Goal: Task Accomplishment & Management: Use online tool/utility

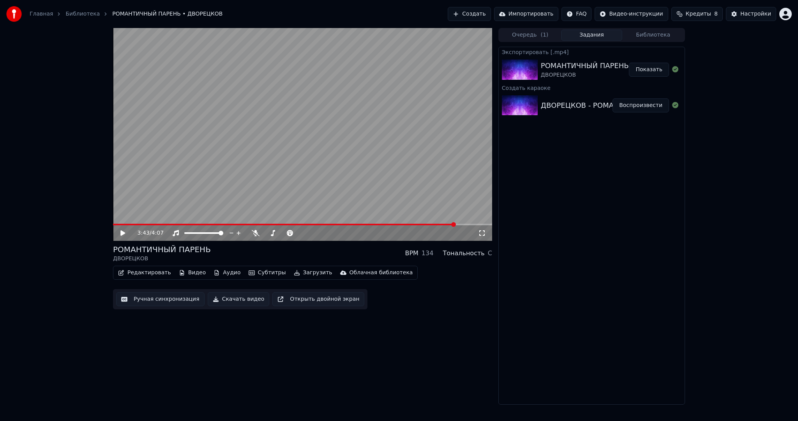
click at [482, 12] on button "Создать" at bounding box center [469, 14] width 43 height 14
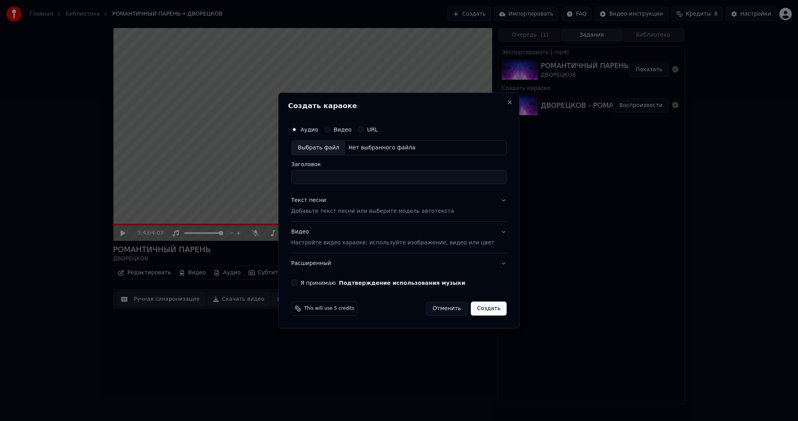
click at [333, 148] on div "Выбрать файл" at bounding box center [318, 148] width 54 height 14
type input "**********"
click at [344, 210] on p "Добавьте текст песни или выберите модель автотекста" at bounding box center [372, 212] width 163 height 8
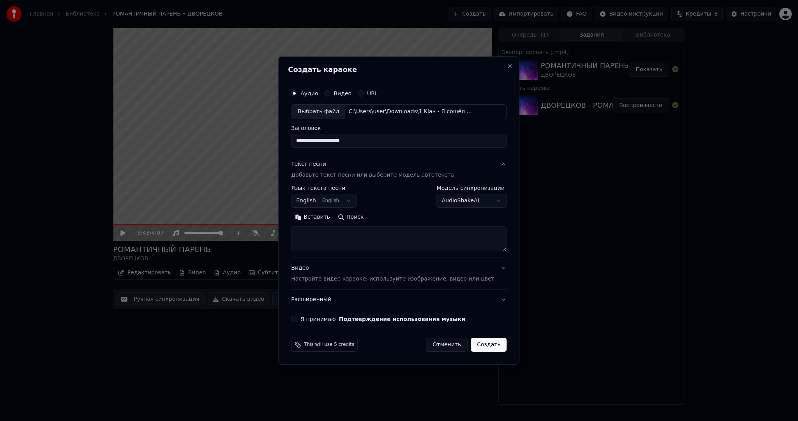
click at [331, 201] on body "**********" at bounding box center [399, 210] width 798 height 421
select select "**"
click at [327, 216] on button "Вставить" at bounding box center [312, 217] width 43 height 12
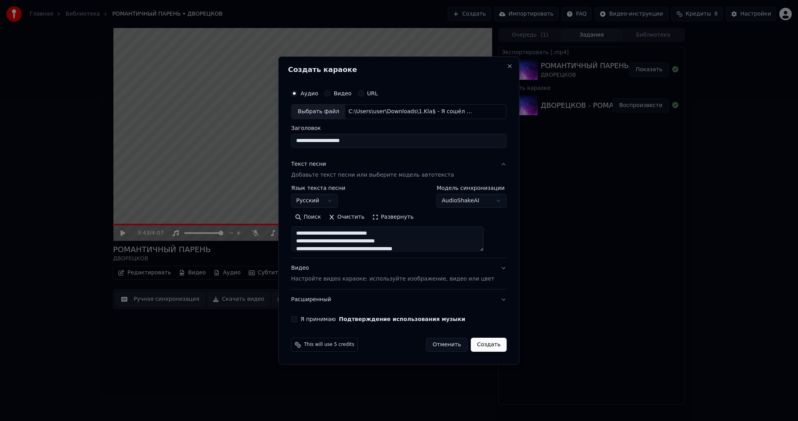
click at [342, 273] on div "Видео Настройте видео караоке: используйте изображение, видео или цвет" at bounding box center [392, 273] width 203 height 19
type textarea "**********"
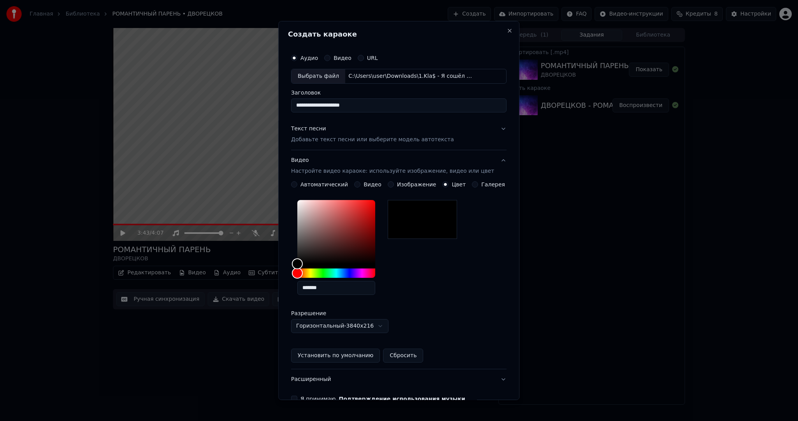
scroll to position [44, 0]
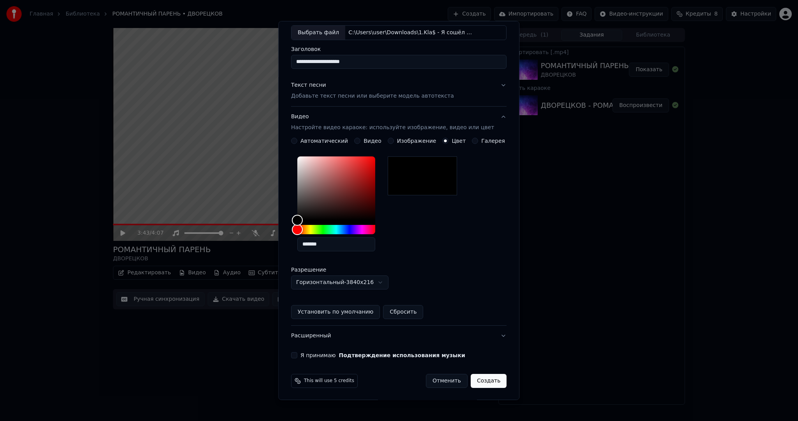
click at [297, 355] on button "Я принимаю Подтверждение использования музыки" at bounding box center [294, 355] width 6 height 6
click at [490, 385] on button "Создать" at bounding box center [488, 381] width 36 height 14
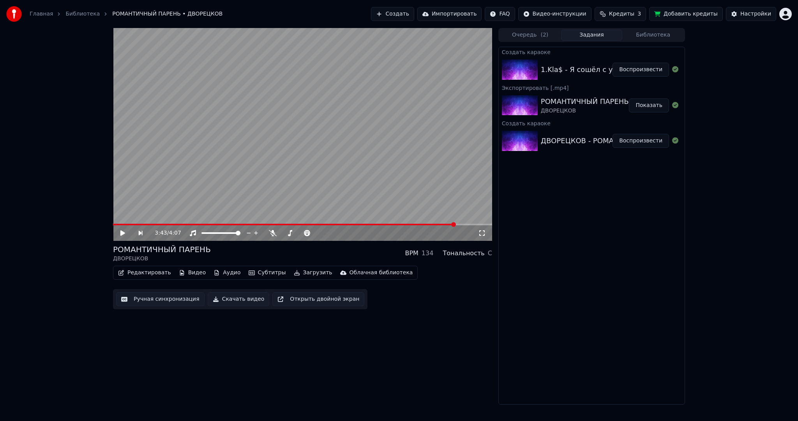
click at [659, 70] on button "Воспроизвести" at bounding box center [640, 70] width 56 height 14
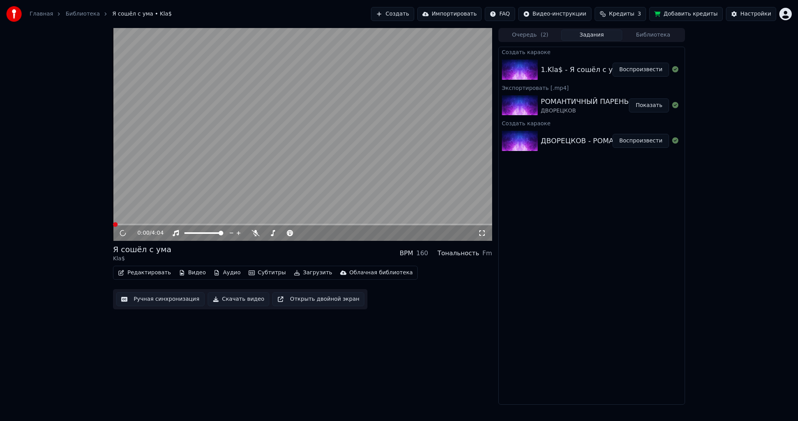
click at [234, 160] on video at bounding box center [302, 134] width 379 height 213
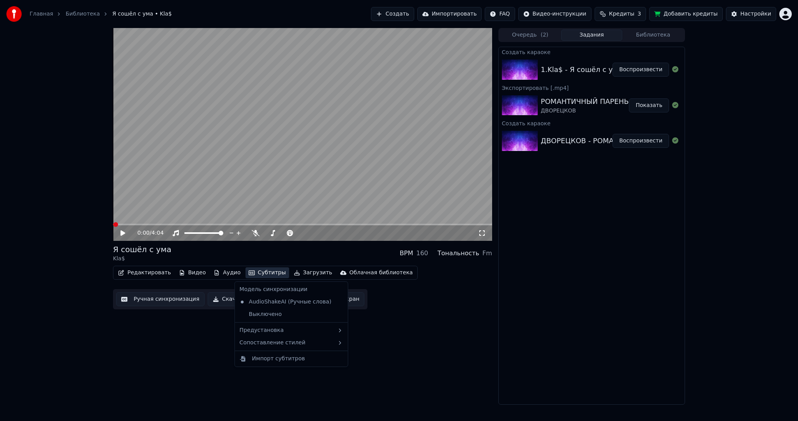
click at [257, 275] on button "Субтитры" at bounding box center [267, 273] width 44 height 11
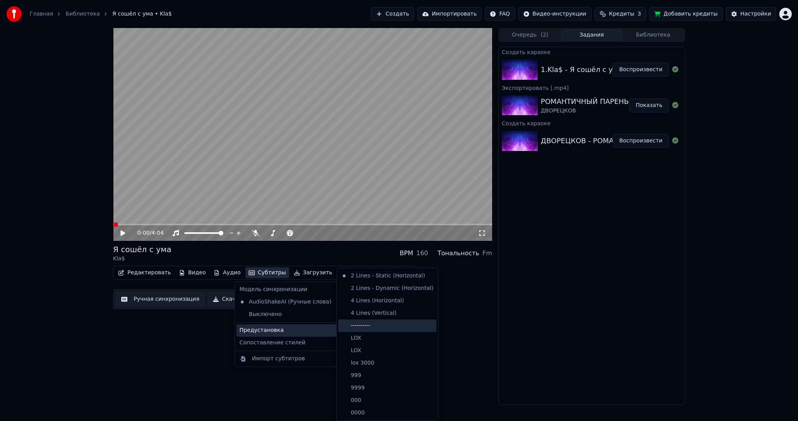
click at [372, 330] on div "----------" at bounding box center [387, 326] width 98 height 12
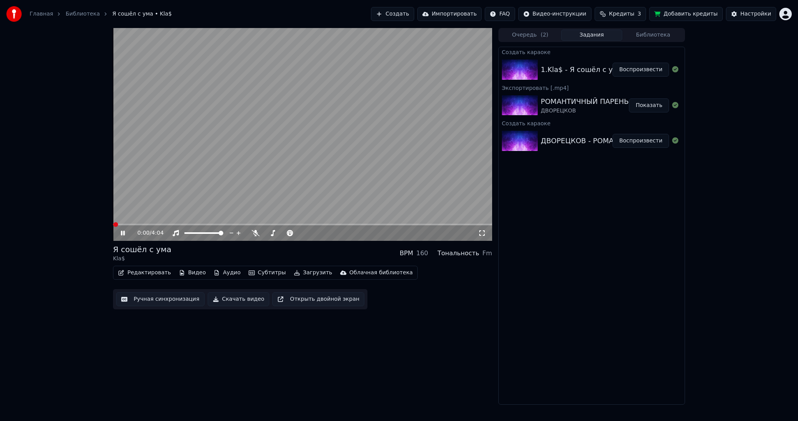
click at [175, 301] on button "Ручная синхронизация" at bounding box center [160, 299] width 88 height 14
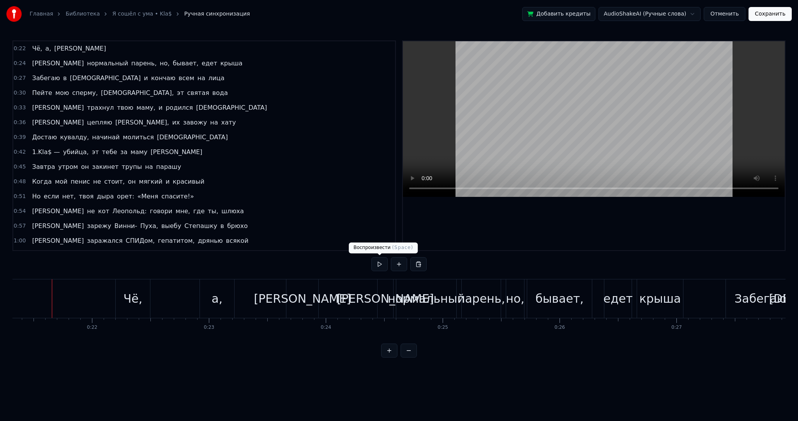
click at [386, 261] on button at bounding box center [379, 264] width 16 height 14
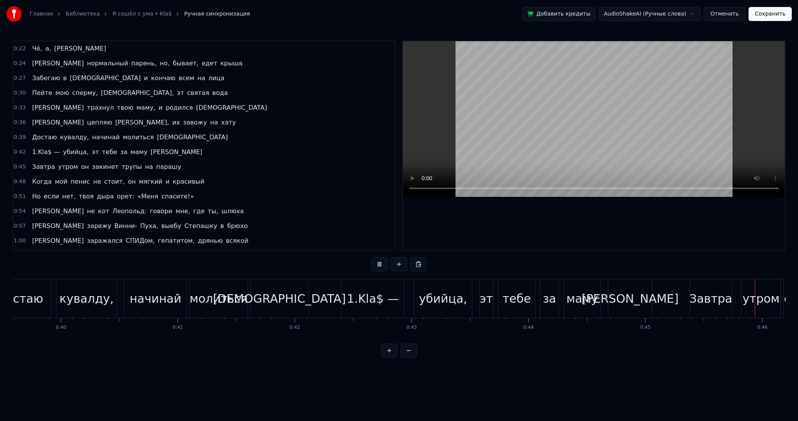
scroll to position [0, 5339]
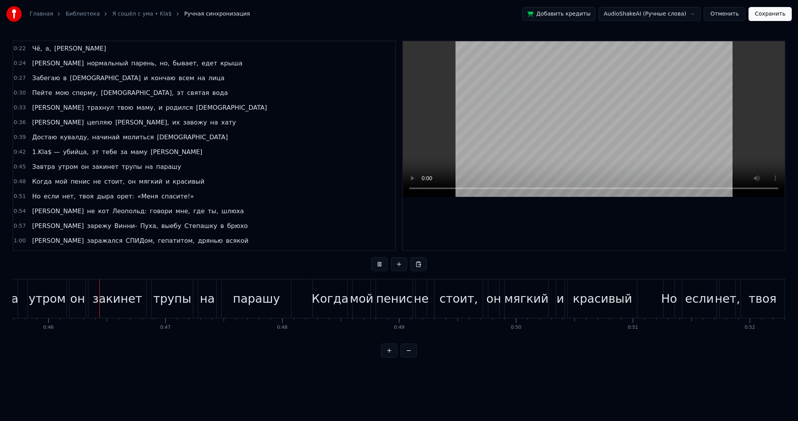
click at [530, 102] on video at bounding box center [594, 119] width 382 height 156
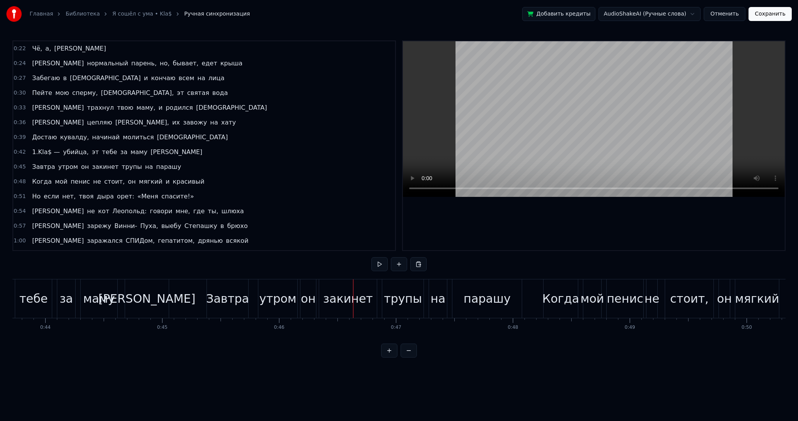
scroll to position [0, 5026]
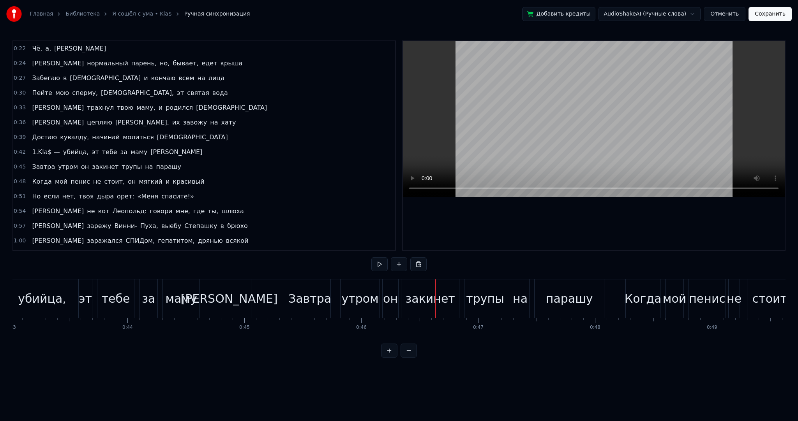
click at [237, 293] on div "[PERSON_NAME]" at bounding box center [229, 299] width 97 height 18
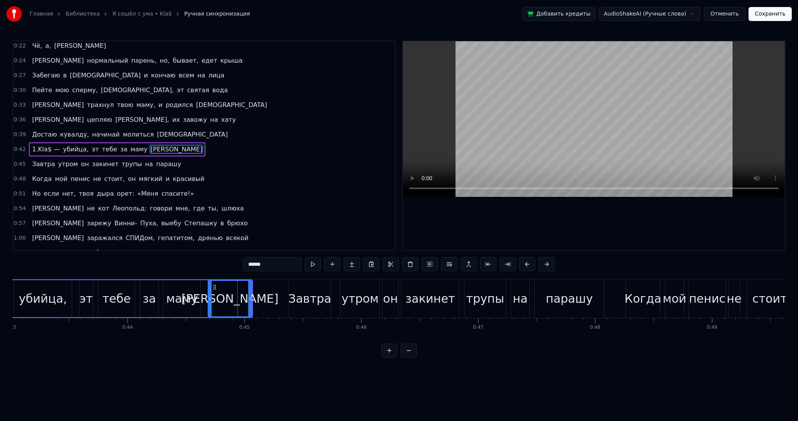
drag, startPoint x: 277, startPoint y: 263, endPoint x: 243, endPoint y: 260, distance: 34.5
click at [219, 259] on div "0:22 Чё, а, а 0:24 Я нормальный парень, но, бывает, едет крыша 0:27 Забегаю в […" at bounding box center [398, 199] width 773 height 317
paste input "text"
type input "*****"
click at [308, 265] on button at bounding box center [303, 264] width 16 height 14
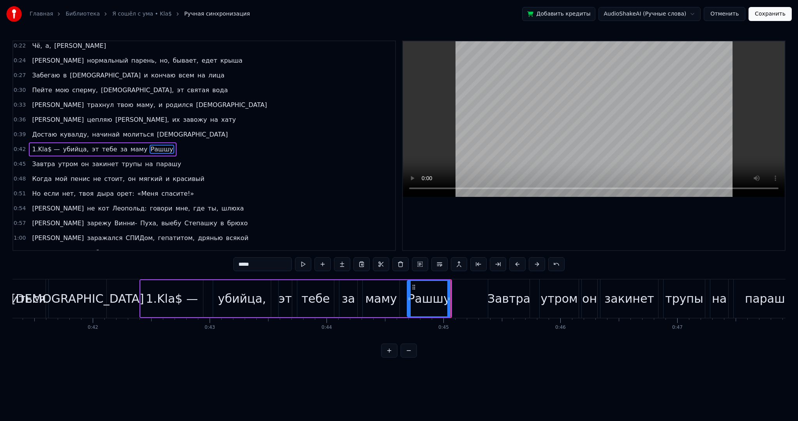
scroll to position [0, 4815]
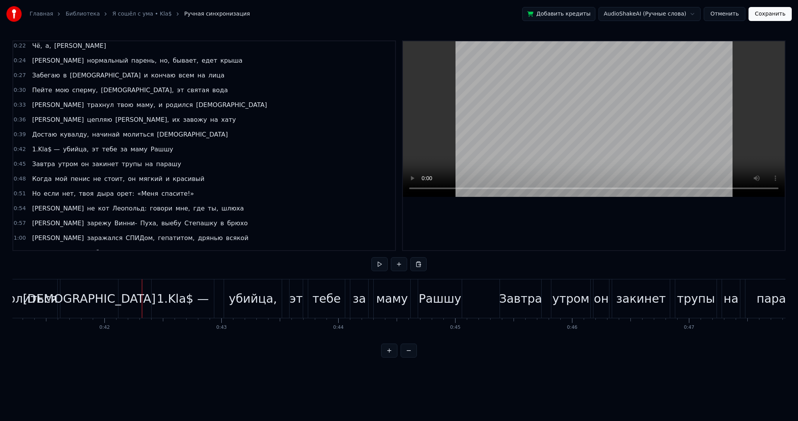
click at [380, 262] on button at bounding box center [379, 264] width 16 height 14
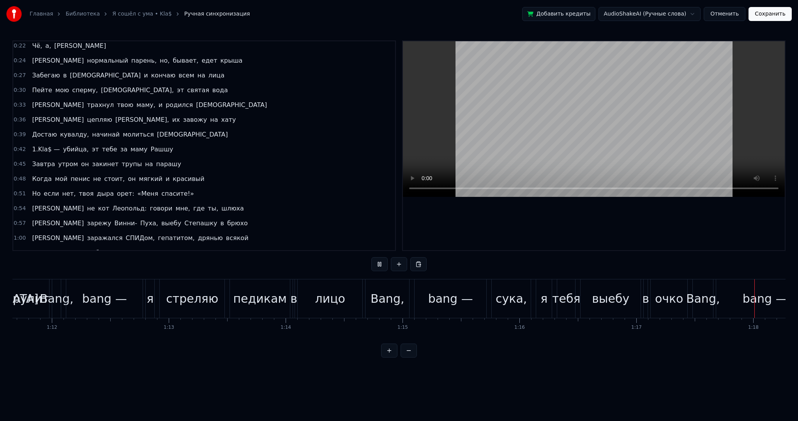
scroll to position [0, 9089]
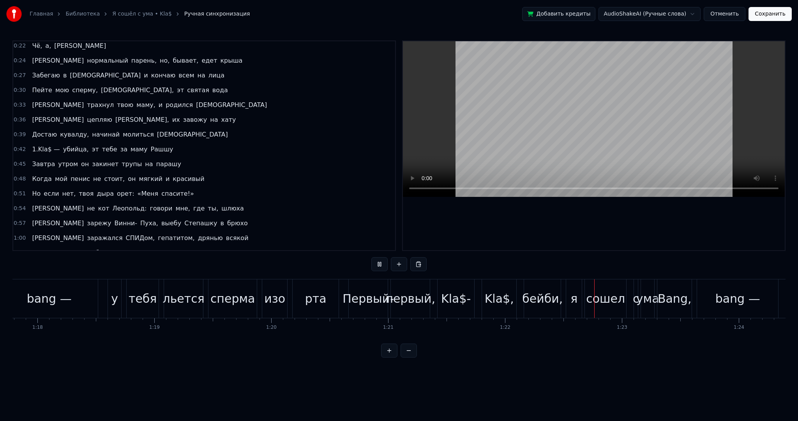
click at [581, 106] on video at bounding box center [594, 119] width 382 height 156
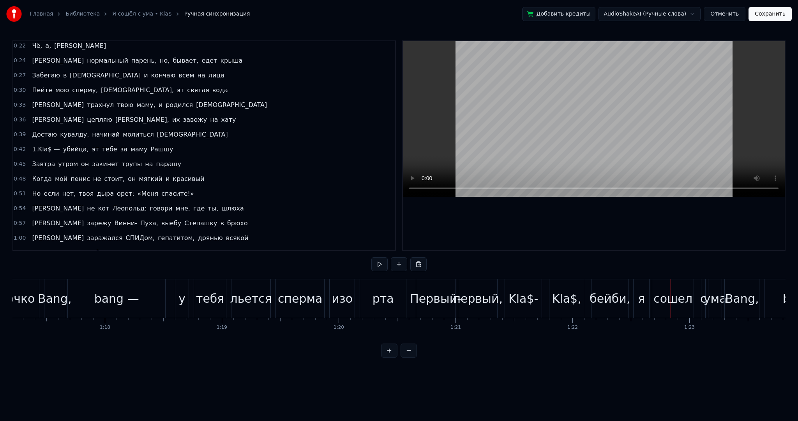
scroll to position [0, 8787]
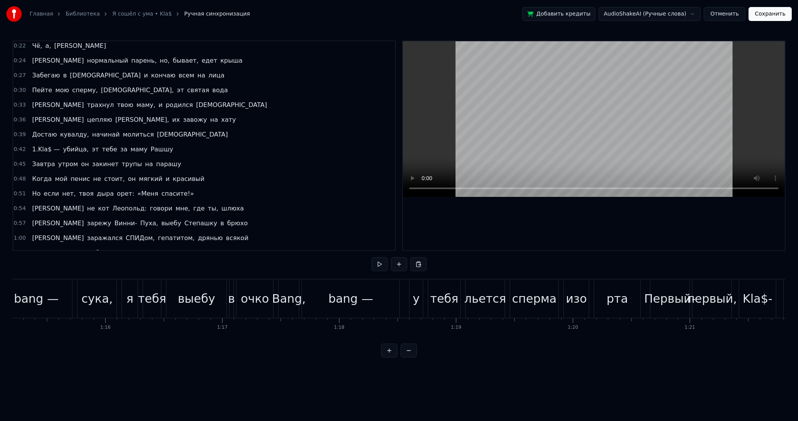
click at [291, 301] on div "Bang," at bounding box center [289, 299] width 34 height 18
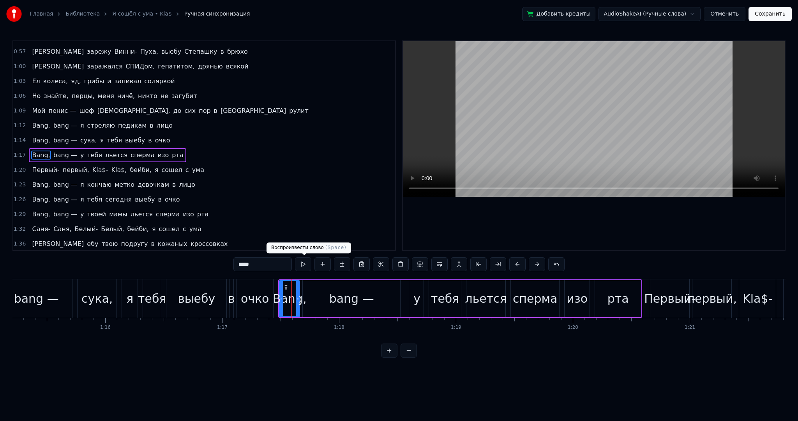
click at [308, 268] on button at bounding box center [303, 264] width 16 height 14
click at [329, 300] on div "bang —" at bounding box center [351, 298] width 97 height 37
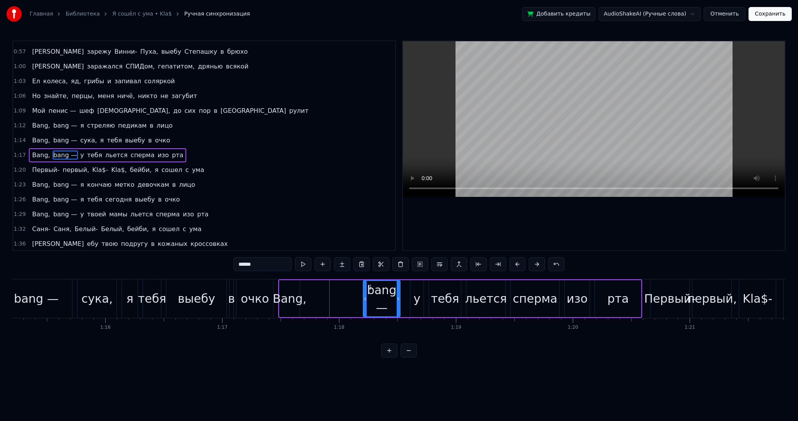
drag, startPoint x: 303, startPoint y: 295, endPoint x: 363, endPoint y: 296, distance: 60.4
click at [363, 296] on div at bounding box center [364, 298] width 3 height 35
click at [288, 301] on div "Bang," at bounding box center [290, 299] width 34 height 18
drag, startPoint x: 296, startPoint y: 300, endPoint x: 321, endPoint y: 300, distance: 25.7
click at [322, 300] on icon at bounding box center [323, 299] width 3 height 6
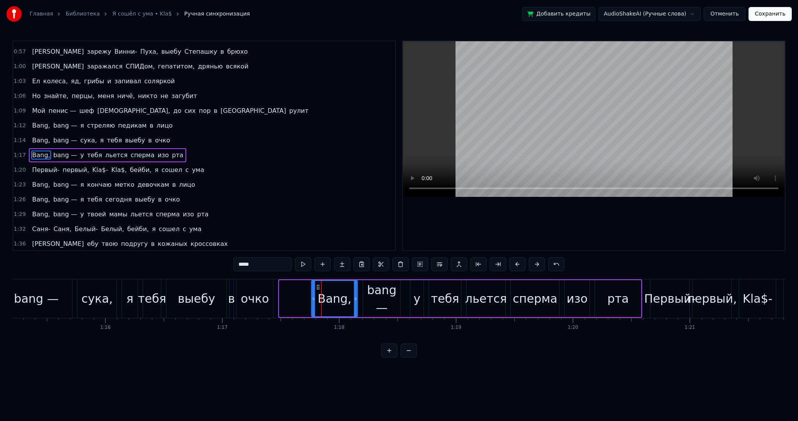
drag, startPoint x: 283, startPoint y: 287, endPoint x: 315, endPoint y: 288, distance: 31.6
click at [315, 288] on icon at bounding box center [318, 287] width 6 height 6
click at [302, 266] on button at bounding box center [303, 264] width 16 height 14
drag, startPoint x: 313, startPoint y: 291, endPoint x: 328, endPoint y: 292, distance: 14.5
click at [303, 291] on div at bounding box center [304, 298] width 3 height 35
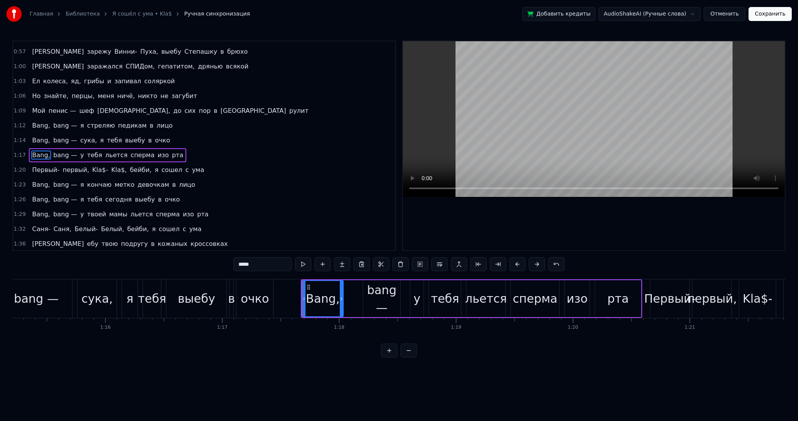
drag, startPoint x: 354, startPoint y: 296, endPoint x: 340, endPoint y: 296, distance: 14.4
click at [340, 296] on icon at bounding box center [341, 299] width 3 height 6
click at [383, 299] on div "bang —" at bounding box center [381, 299] width 37 height 35
type input "******"
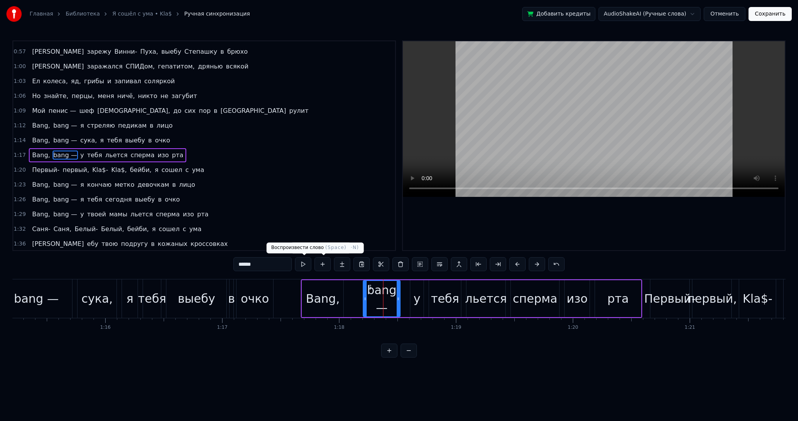
click at [302, 263] on button at bounding box center [303, 264] width 16 height 14
drag, startPoint x: 365, startPoint y: 290, endPoint x: 348, endPoint y: 291, distance: 16.8
click at [349, 291] on div at bounding box center [348, 298] width 3 height 35
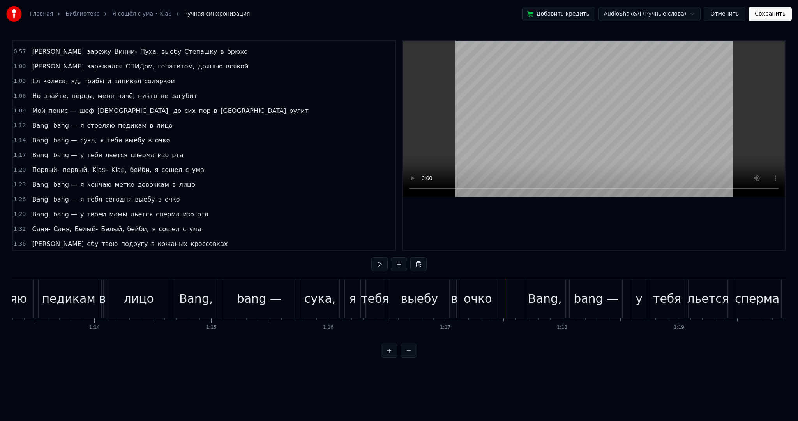
scroll to position [0, 8447]
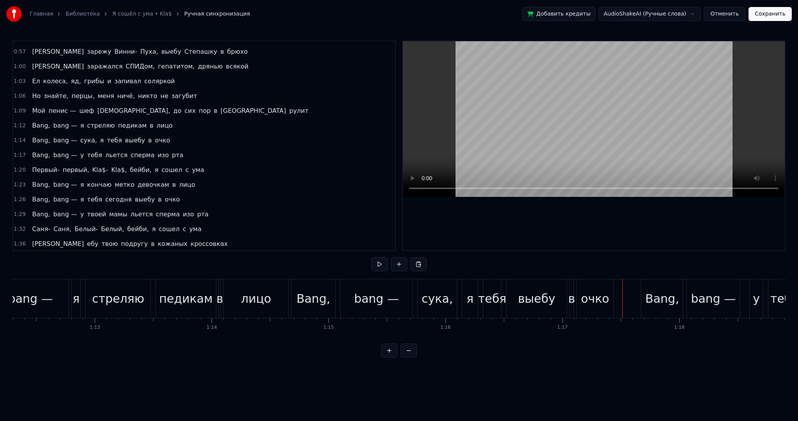
click at [65, 298] on div "bang —" at bounding box center [30, 299] width 76 height 39
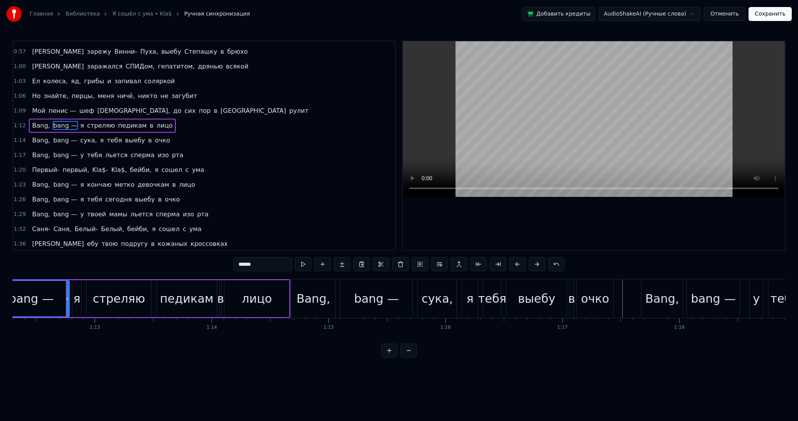
scroll to position [146, 0]
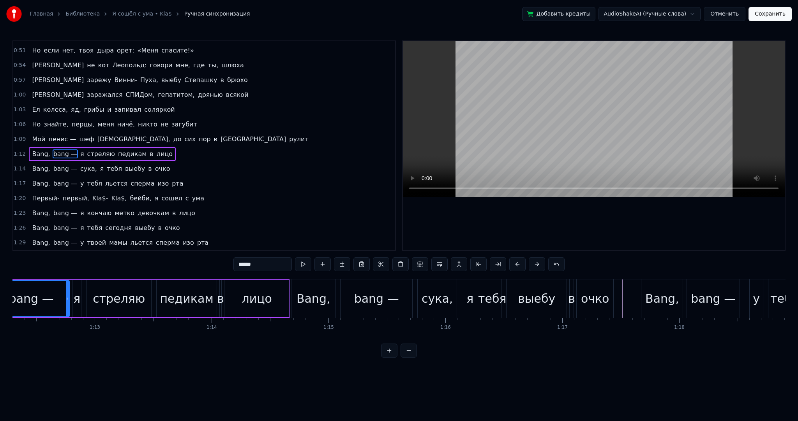
click at [289, 296] on div "лицо" at bounding box center [256, 298] width 65 height 37
type input "****"
click at [289, 296] on div "Bang, bang — я стреляю педикам в лицо" at bounding box center [134, 299] width 312 height 39
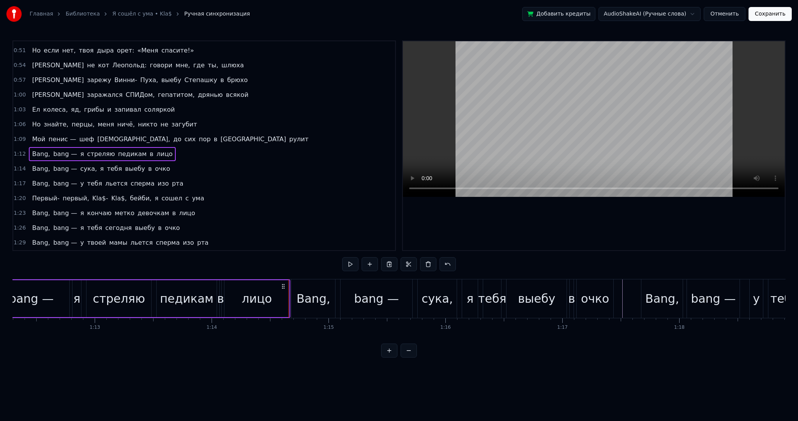
click at [290, 288] on div "Bang, bang — я стреляю педикам в лицо" at bounding box center [134, 299] width 312 height 39
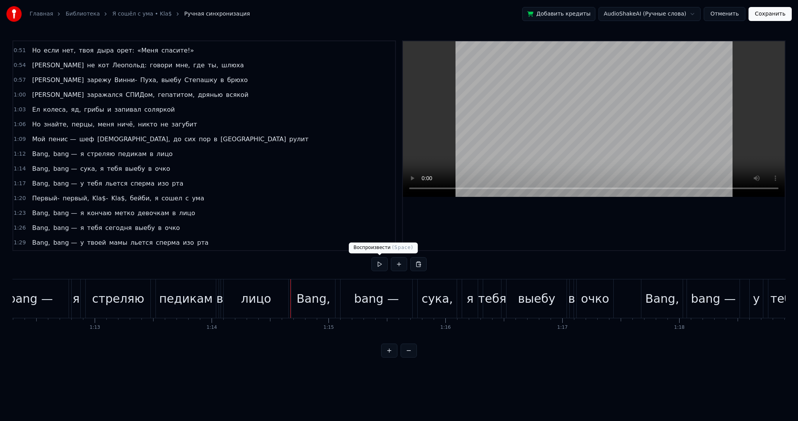
click at [375, 264] on button at bounding box center [379, 264] width 16 height 14
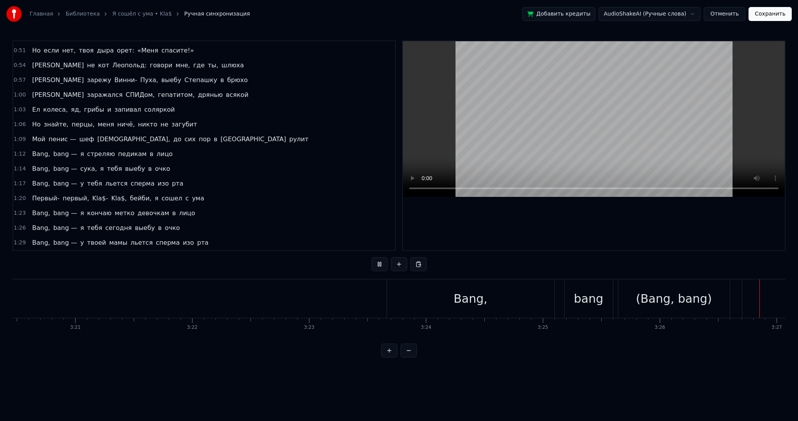
scroll to position [0, 24136]
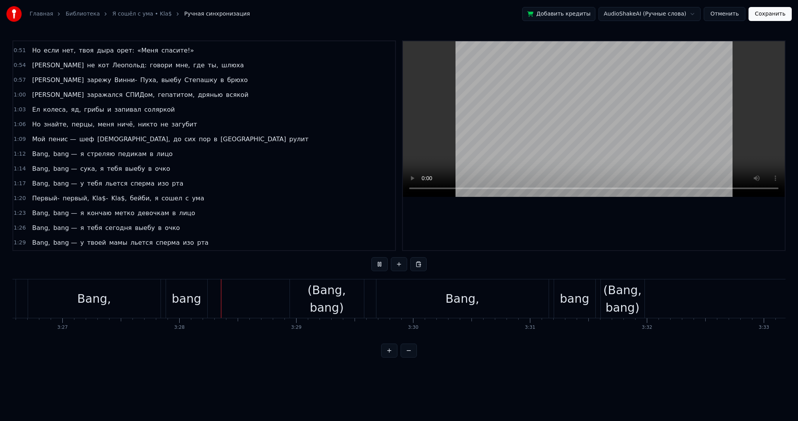
click at [593, 150] on video at bounding box center [594, 119] width 382 height 156
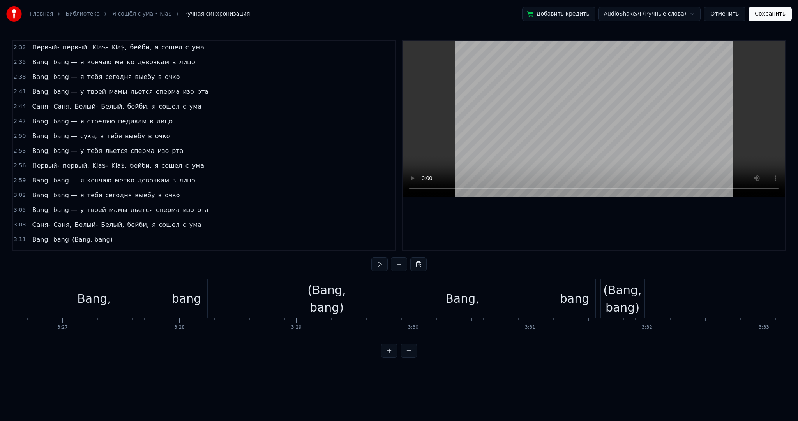
scroll to position [693, 0]
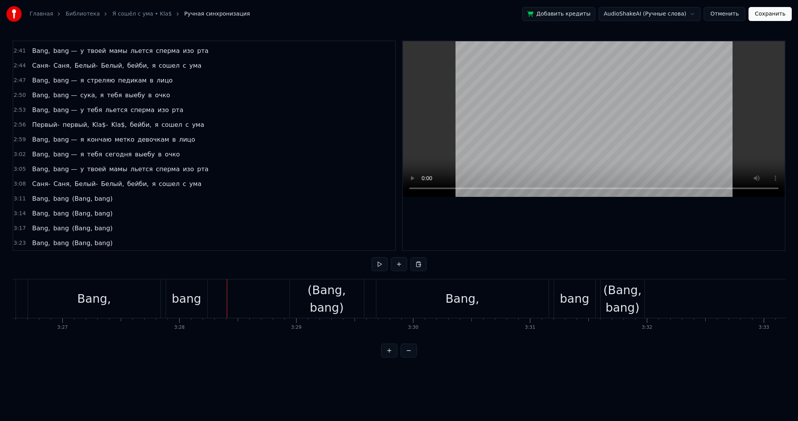
click at [41, 192] on div "Bang, bang (Bang, bang)" at bounding box center [72, 199] width 86 height 14
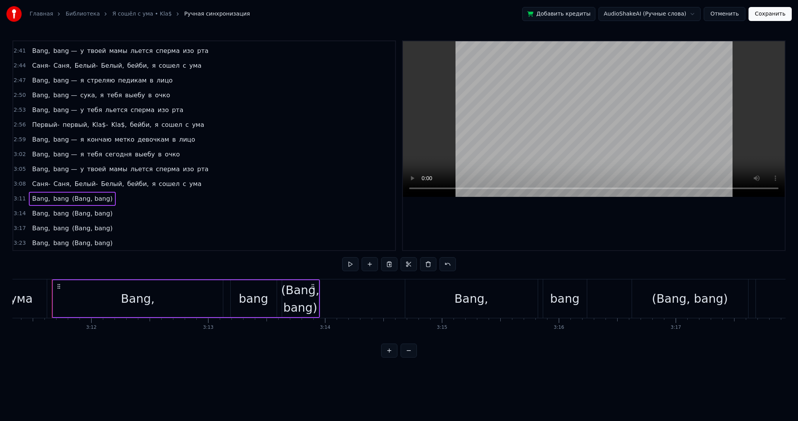
click at [39, 194] on span "Bang," at bounding box center [40, 198] width 19 height 9
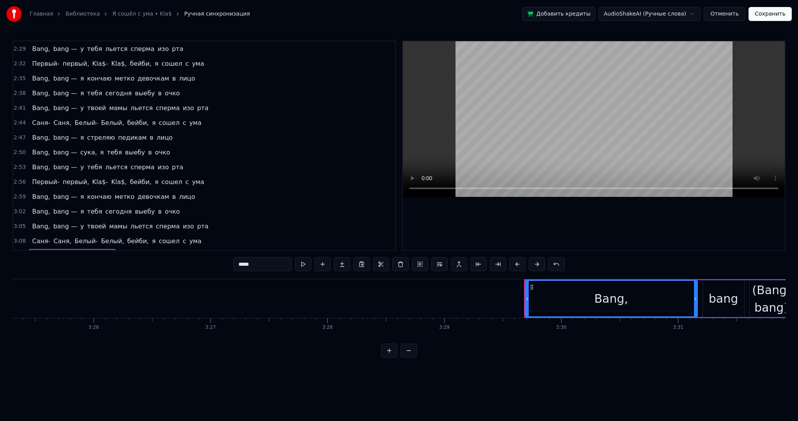
scroll to position [622, 0]
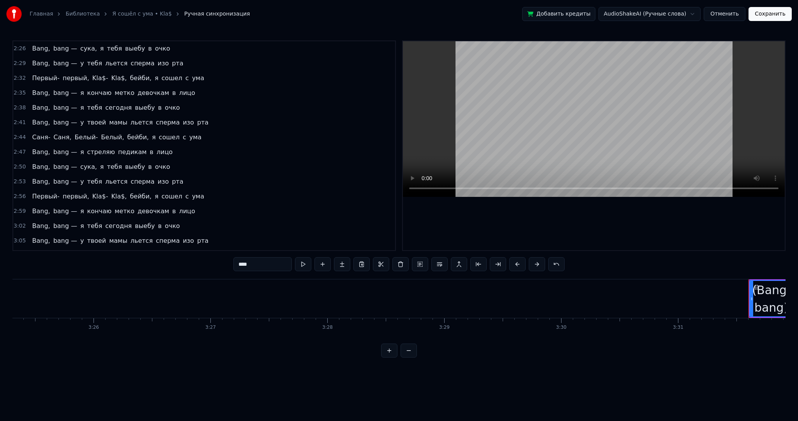
type input "**********"
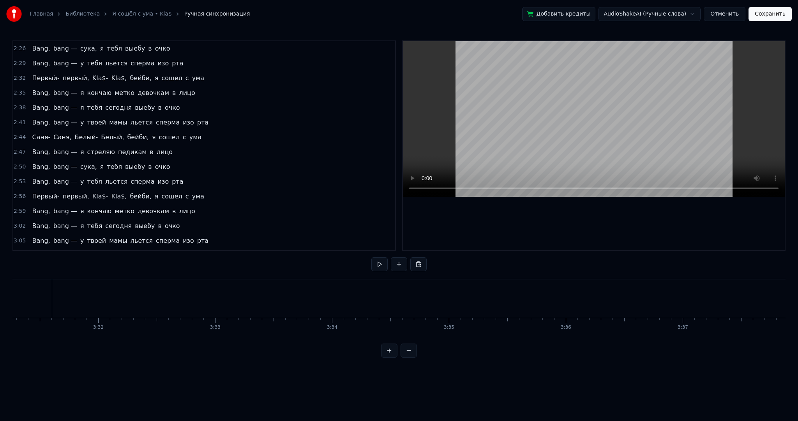
scroll to position [608, 0]
click at [189, 265] on span "ума" at bounding box center [196, 269] width 14 height 9
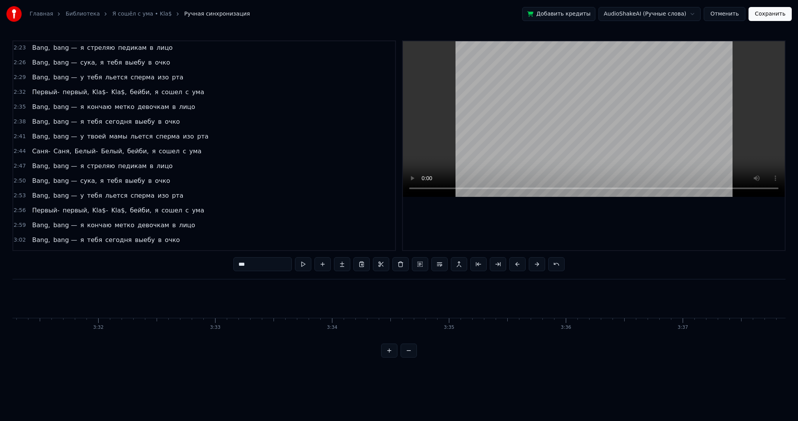
scroll to position [0, 22299]
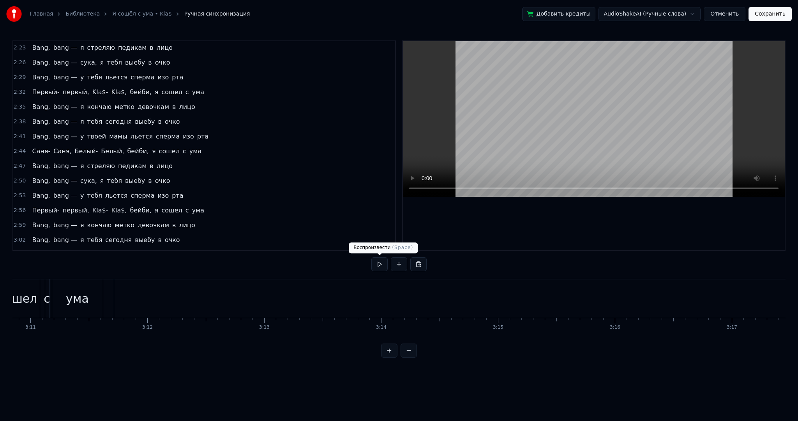
click at [382, 269] on button at bounding box center [379, 264] width 16 height 14
click at [780, 19] on button "Сохранить" at bounding box center [769, 14] width 43 height 14
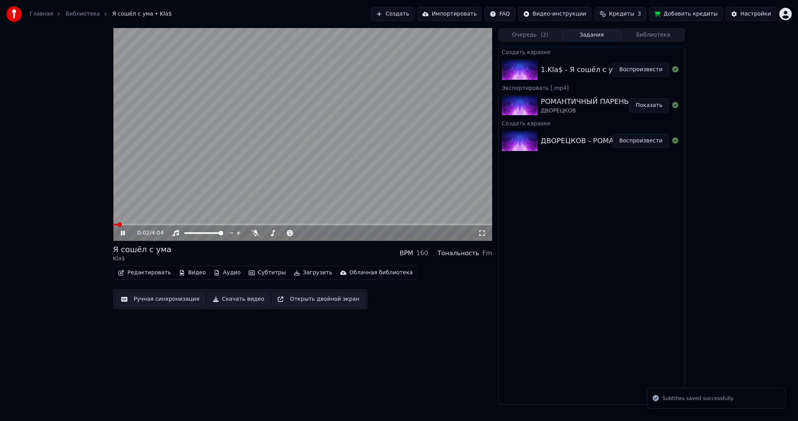
click at [173, 167] on video at bounding box center [302, 134] width 379 height 213
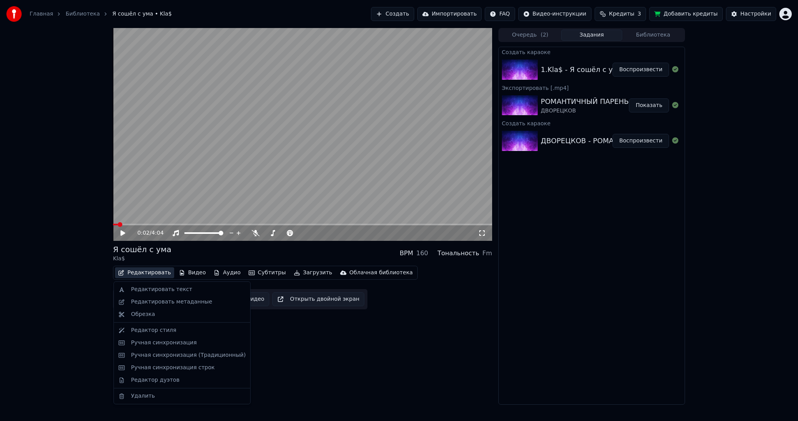
click at [144, 275] on button "Редактировать" at bounding box center [144, 273] width 59 height 11
click at [161, 303] on div "Редактировать метаданные" at bounding box center [171, 302] width 81 height 8
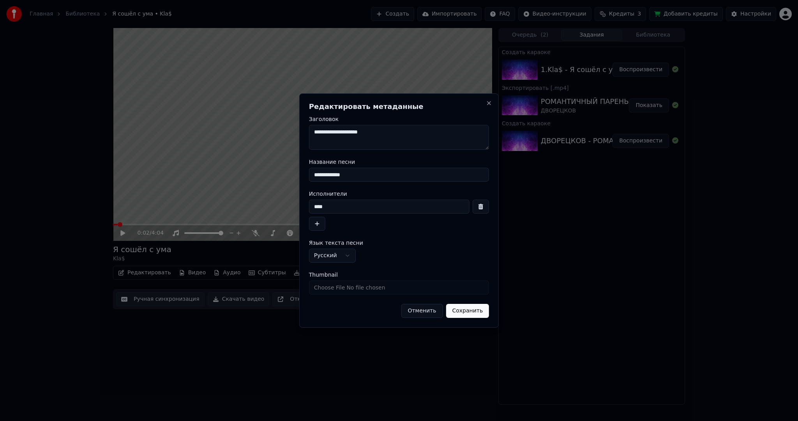
drag, startPoint x: 319, startPoint y: 203, endPoint x: 337, endPoint y: 199, distance: 18.7
click at [320, 203] on input "****" at bounding box center [389, 207] width 160 height 14
type input "******"
click at [476, 313] on button "Сохранить" at bounding box center [467, 311] width 43 height 14
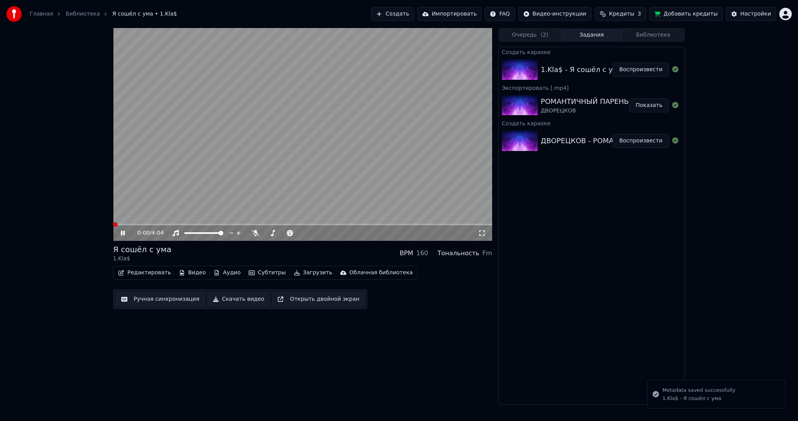
click at [172, 172] on video at bounding box center [302, 134] width 379 height 213
click at [187, 175] on video at bounding box center [302, 134] width 379 height 213
click at [234, 137] on video at bounding box center [302, 134] width 379 height 213
click at [291, 270] on button "Загрузить" at bounding box center [313, 273] width 45 height 11
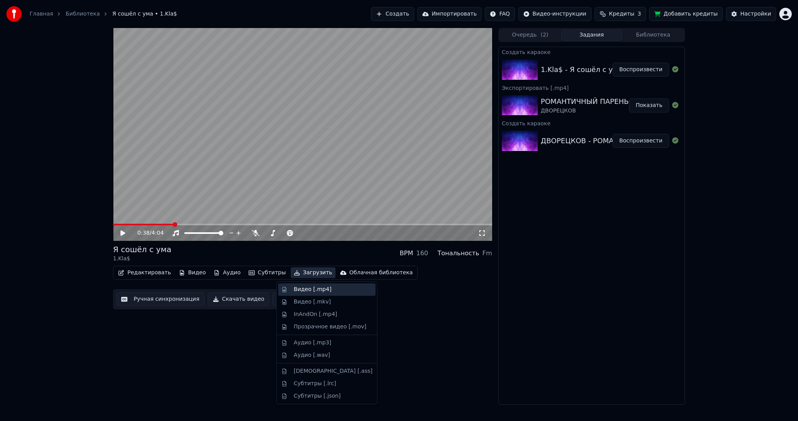
click at [306, 284] on div "Видео [.mp4]" at bounding box center [326, 290] width 97 height 12
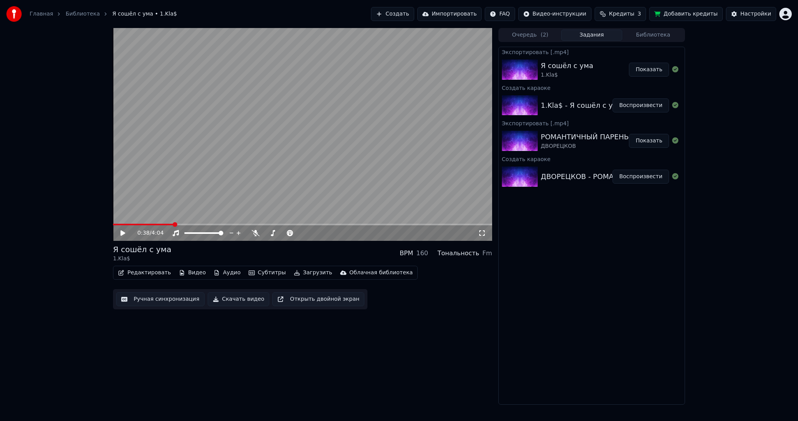
click at [412, 12] on button "Создать" at bounding box center [392, 14] width 43 height 14
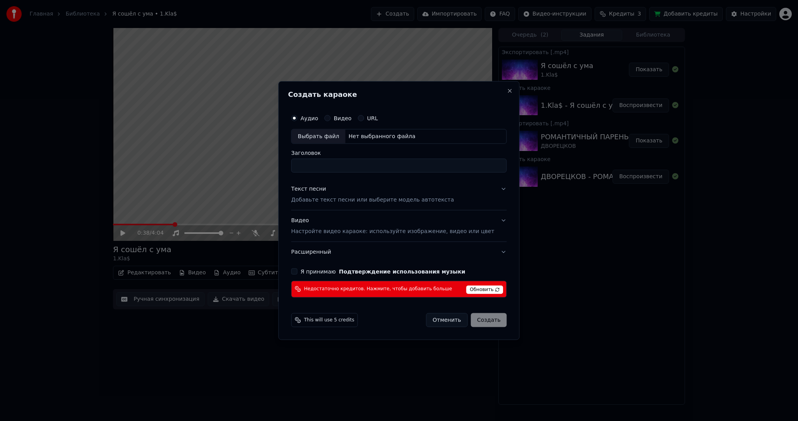
click at [312, 136] on div "Выбрать файл" at bounding box center [318, 137] width 54 height 14
drag, startPoint x: 408, startPoint y: 168, endPoint x: 472, endPoint y: 159, distance: 64.6
click at [455, 166] on input "**********" at bounding box center [398, 166] width 215 height 14
type input "**********"
click at [354, 193] on div "Текст песни Добавьте текст песни или выберите модель автотекста" at bounding box center [372, 194] width 163 height 19
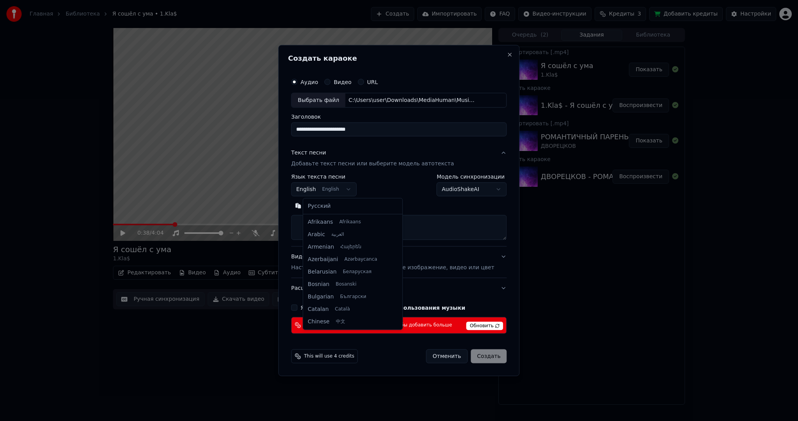
click at [323, 187] on body "Главная Библиотека Я сошёл с ума • 1.Kla$ Создать Импортировать FAQ Видео-инстр…" at bounding box center [399, 210] width 798 height 421
select select "**"
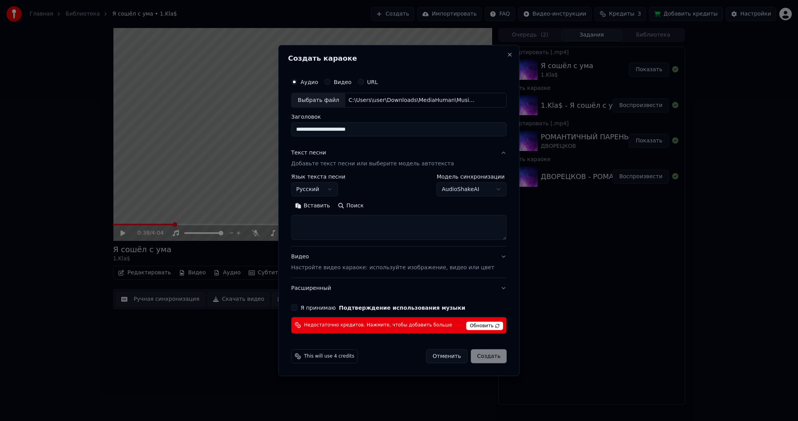
click at [320, 203] on button "Вставить" at bounding box center [312, 206] width 43 height 12
click at [332, 264] on p "Настройте видео караоке: используйте изображение, видео или цвет" at bounding box center [392, 268] width 203 height 8
type textarea "**********"
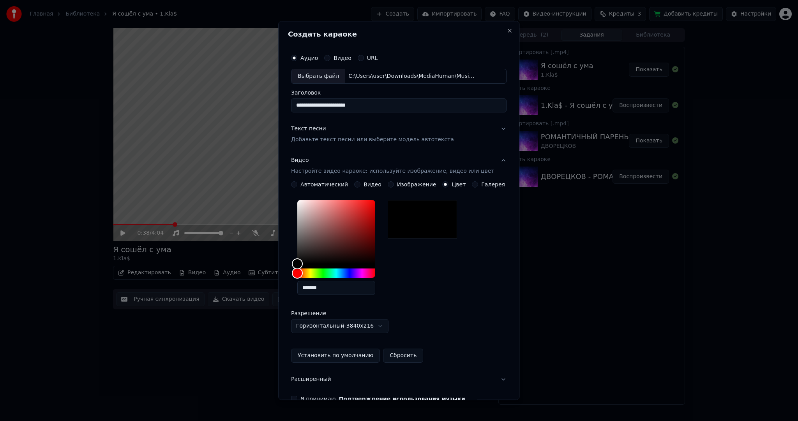
scroll to position [67, 0]
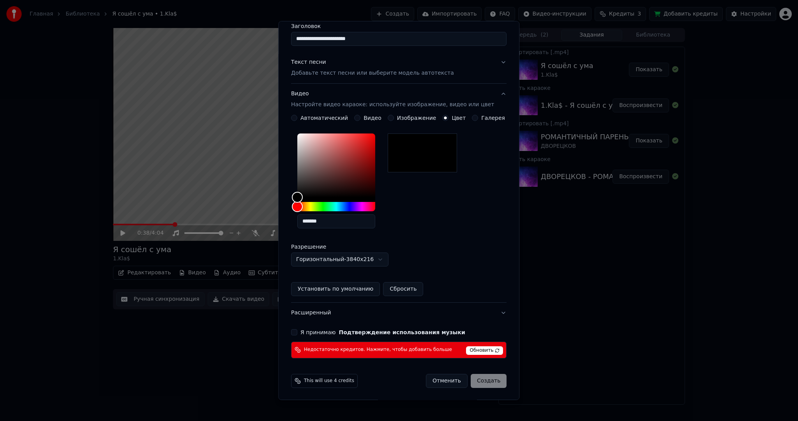
click at [433, 381] on button "Отменить" at bounding box center [447, 381] width 42 height 14
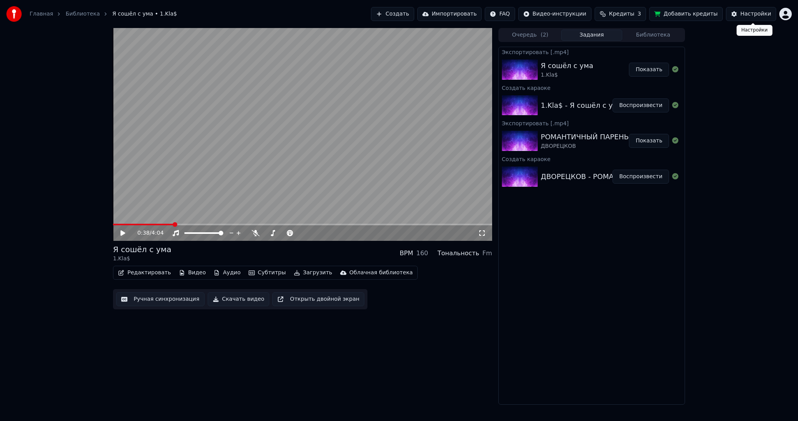
click at [791, 13] on html "Главная Библиотека Я сошёл с ума • 1.Kla$ Создать Импортировать FAQ Видео-инстр…" at bounding box center [399, 210] width 798 height 421
click at [739, 92] on div "Выйти" at bounding box center [751, 98] width 90 height 12
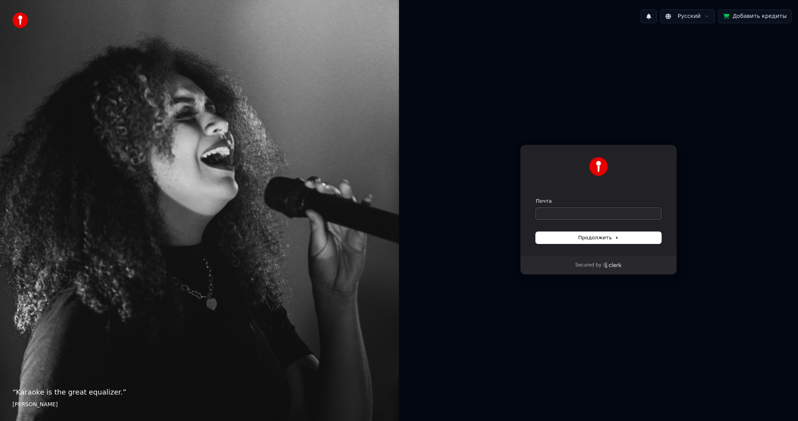
click at [572, 213] on input "Почта" at bounding box center [598, 214] width 125 height 12
paste input "**********"
click at [570, 240] on button "Продолжить" at bounding box center [598, 238] width 125 height 12
type input "**********"
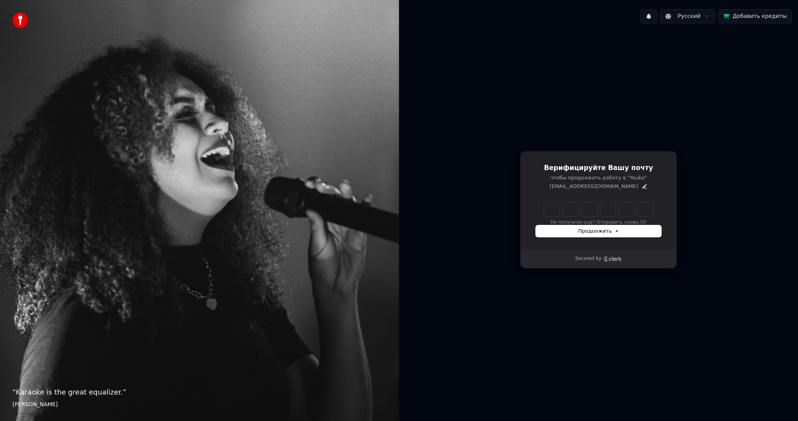
click at [545, 212] on input "Enter verification code" at bounding box center [598, 210] width 109 height 14
paste input "******"
type input "******"
